Goal: Complete application form

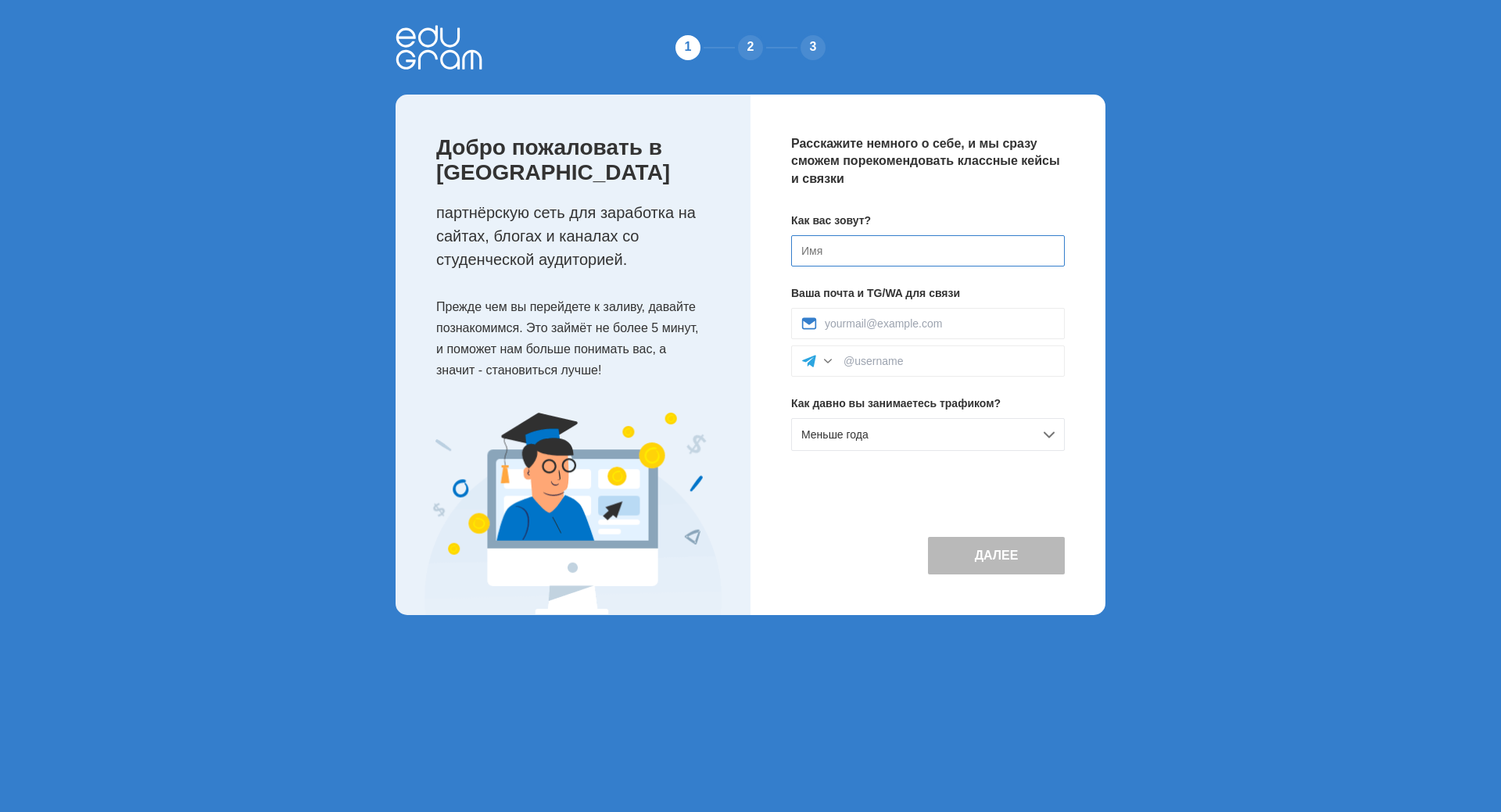
click at [933, 256] on input at bounding box center [927, 251] width 274 height 31
type input "Anastasia"
type input "bob.olivia92@gmail.com"
click at [981, 432] on div "Меньше года" at bounding box center [927, 435] width 274 height 33
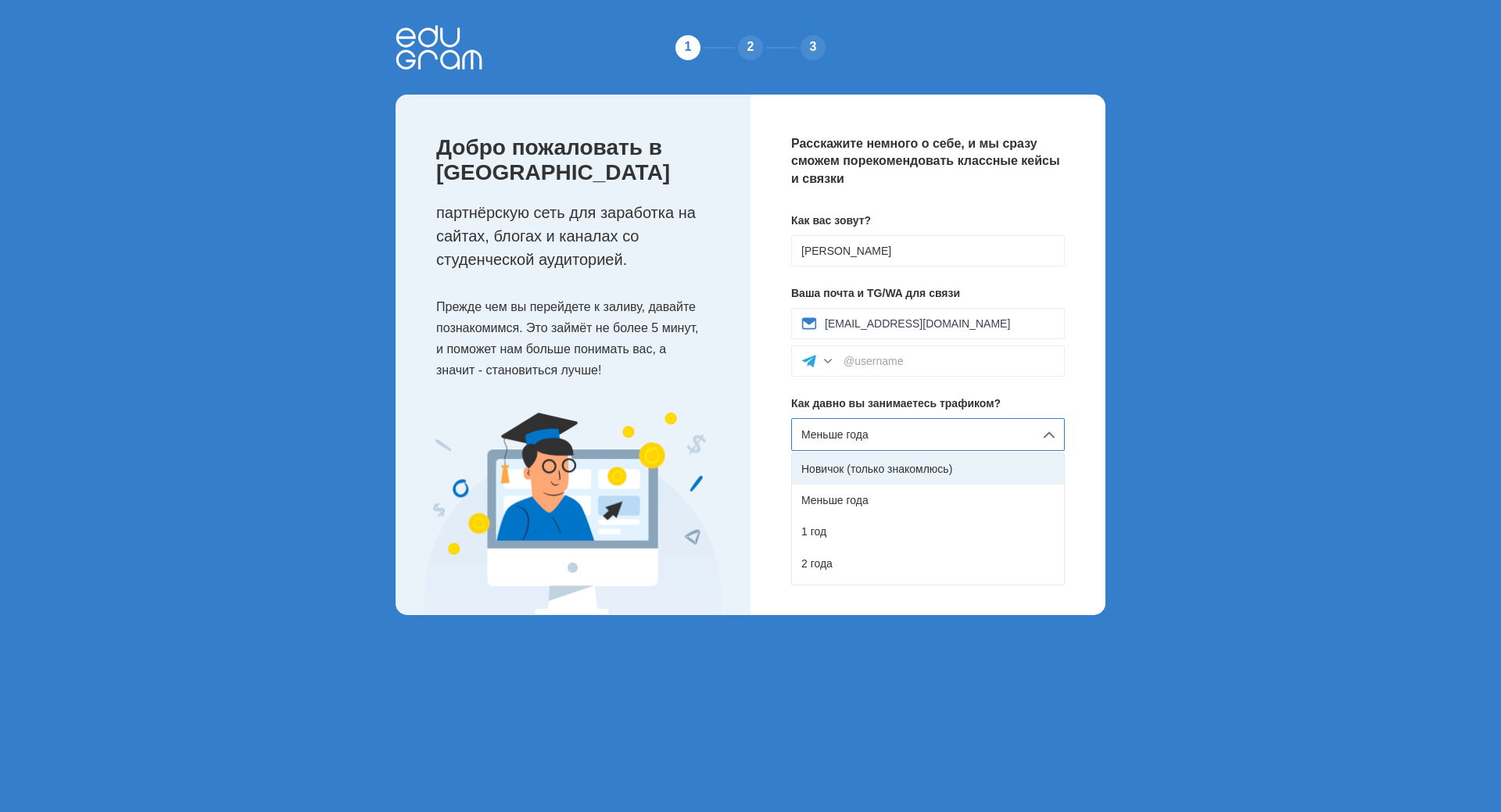
click at [945, 458] on div "Новичок (только знакомлюсь)" at bounding box center [927, 469] width 272 height 31
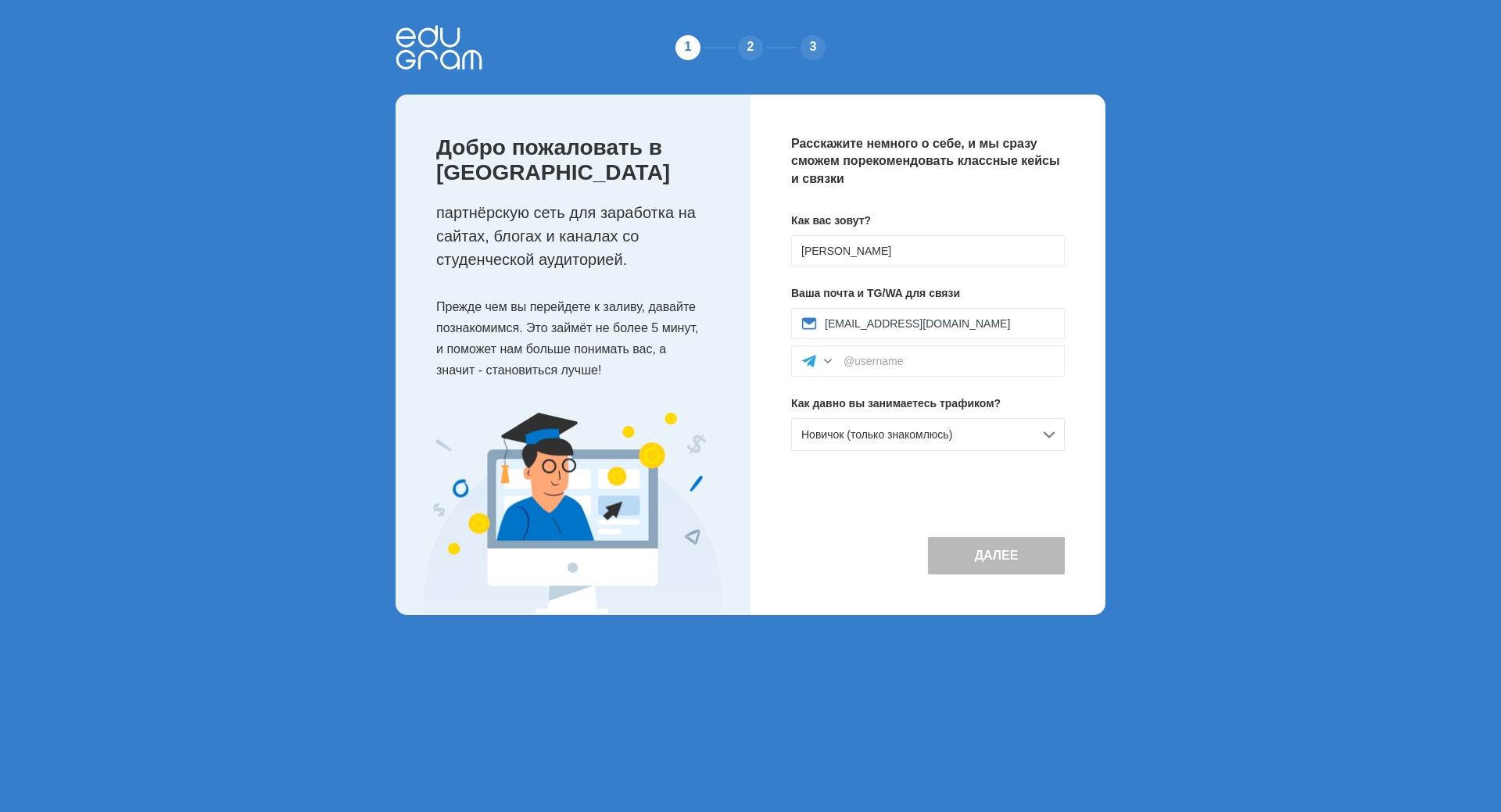
click at [1097, 389] on div "Расскажите немного о себе, и мы сразу сможем порекомендовать классные кейсы и с…" at bounding box center [927, 355] width 355 height 520
click at [992, 556] on button "Далее" at bounding box center [996, 555] width 136 height 38
click at [900, 368] on div at bounding box center [927, 361] width 274 height 31
click at [822, 363] on div at bounding box center [828, 360] width 16 height 16
click at [1094, 284] on div "Расскажите немного о себе, и мы сразу сможем порекомендовать классные кейсы и с…" at bounding box center [927, 355] width 355 height 520
